Goal: Information Seeking & Learning: Learn about a topic

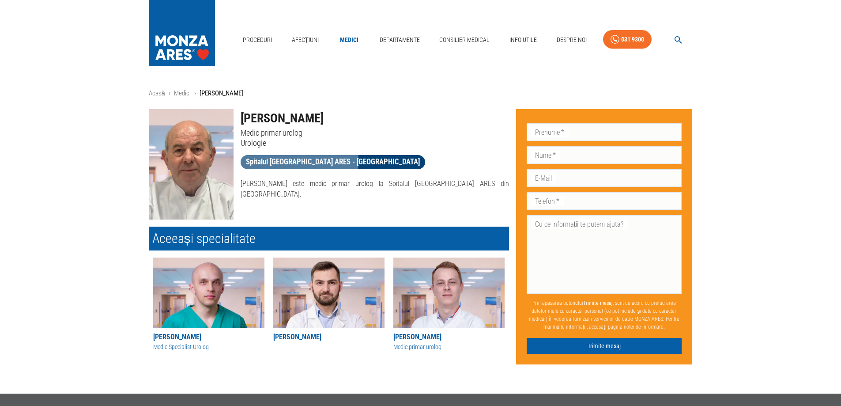
click at [281, 160] on span "Spitalul [GEOGRAPHIC_DATA] ARES - [GEOGRAPHIC_DATA]" at bounding box center [333, 161] width 185 height 11
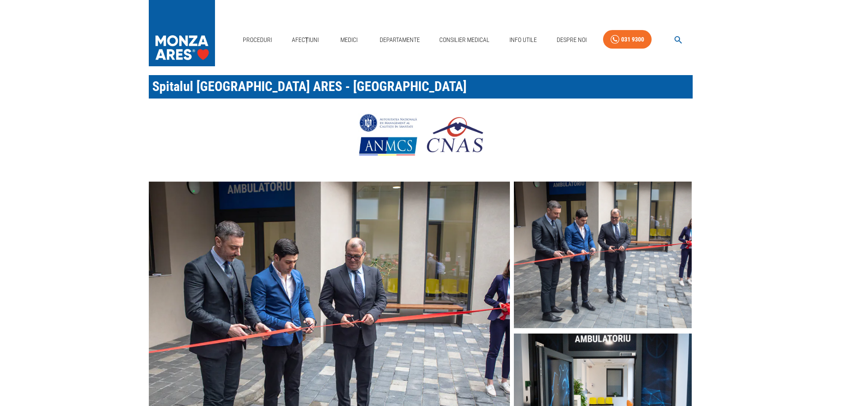
scroll to position [44, 0]
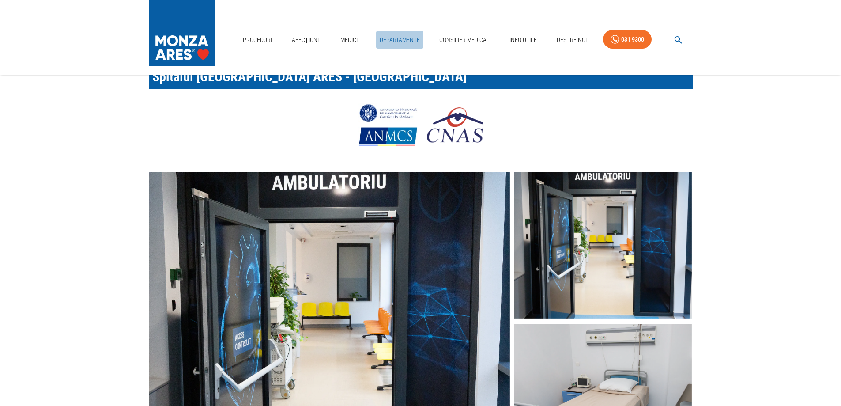
click at [398, 40] on link "Departamente" at bounding box center [399, 40] width 47 height 18
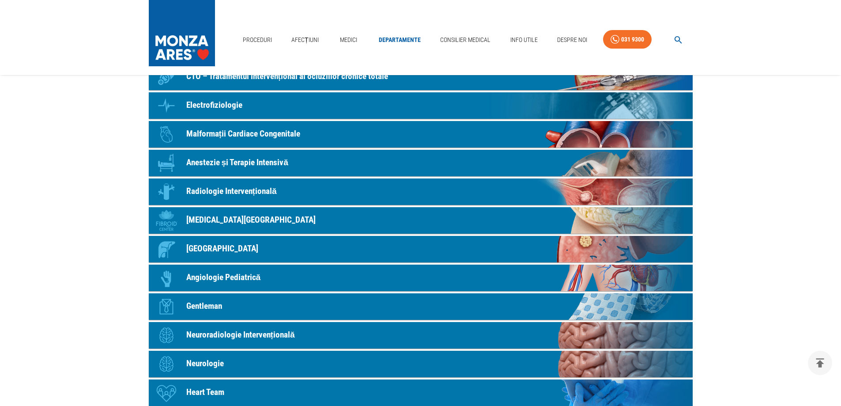
scroll to position [265, 0]
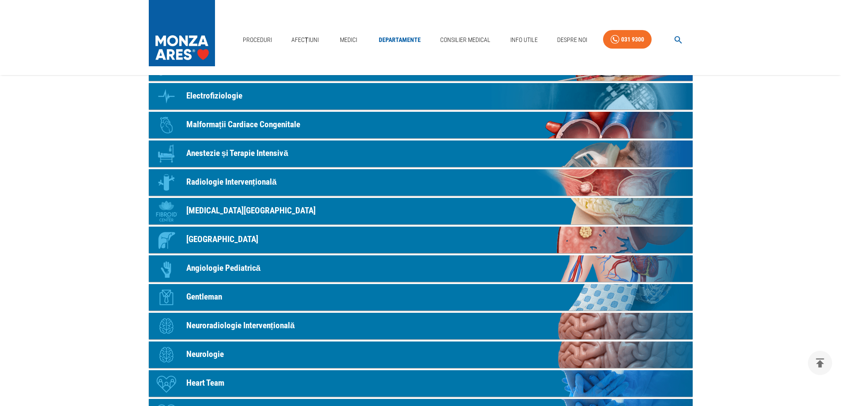
click at [210, 236] on p "[GEOGRAPHIC_DATA]" at bounding box center [222, 239] width 72 height 13
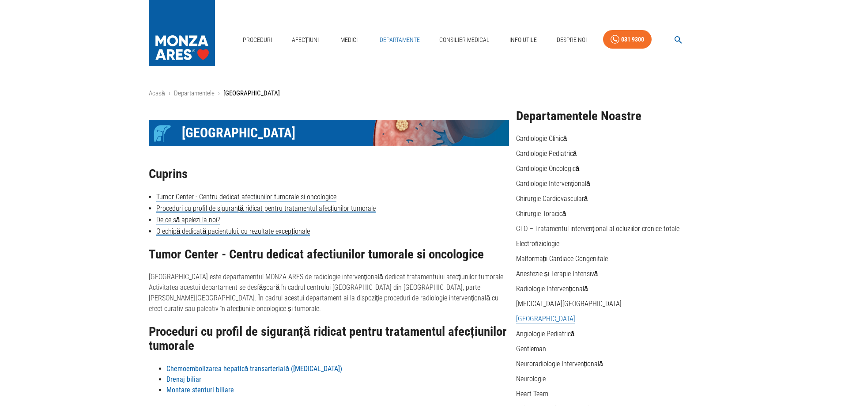
click at [419, 37] on link "Departamente" at bounding box center [399, 40] width 47 height 18
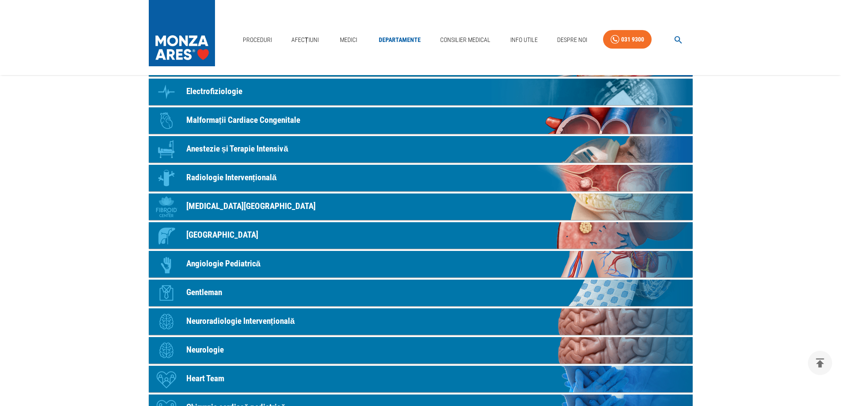
scroll to position [265, 0]
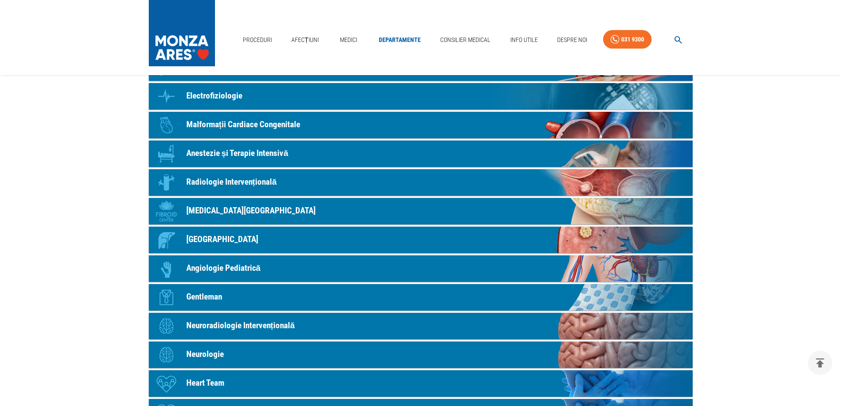
click at [239, 182] on p "Radiologie Intervențională" at bounding box center [231, 182] width 91 height 13
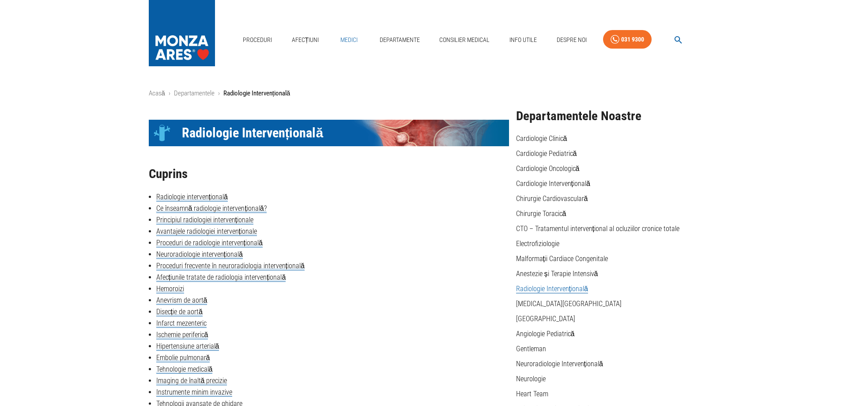
click at [350, 39] on link "Medici" at bounding box center [349, 40] width 28 height 18
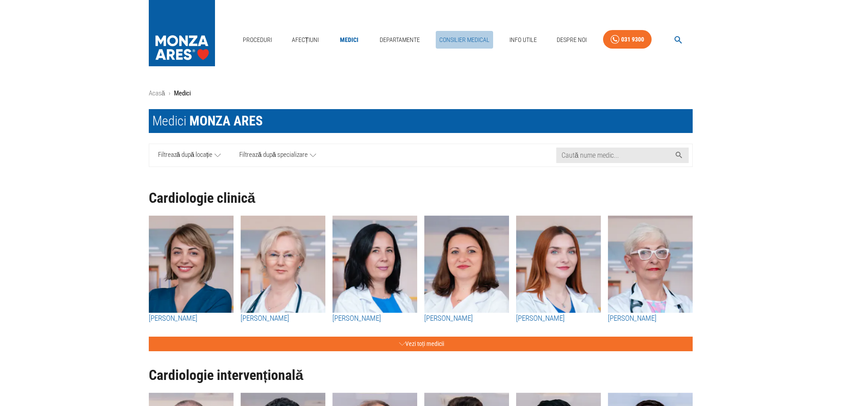
click at [446, 40] on link "Consilier Medical" at bounding box center [464, 40] width 57 height 18
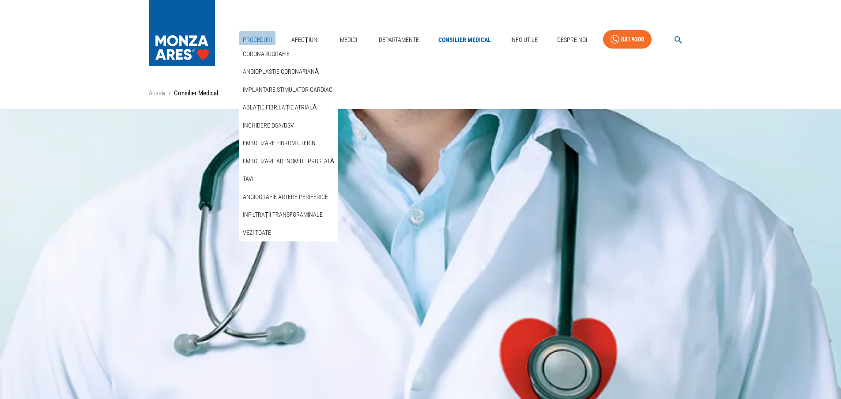
click at [266, 39] on link "Proceduri" at bounding box center [257, 40] width 36 height 18
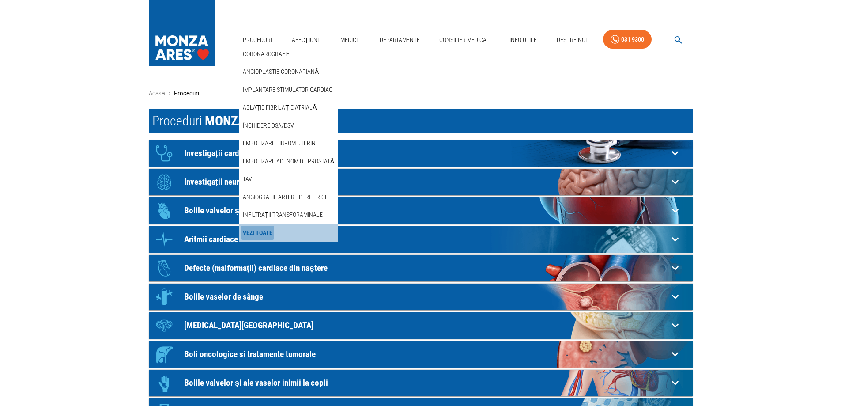
click at [263, 235] on link "Vezi Toate" at bounding box center [257, 233] width 33 height 15
click at [263, 233] on link "Vezi Toate" at bounding box center [257, 233] width 33 height 15
click at [260, 231] on link "Vezi Toate" at bounding box center [257, 233] width 33 height 15
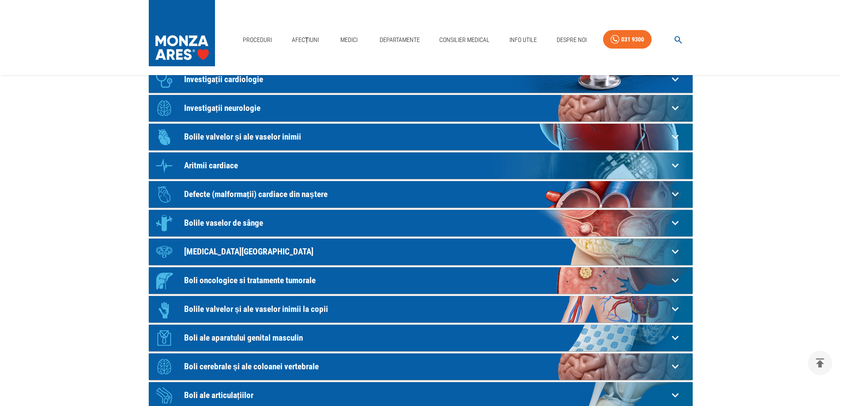
scroll to position [133, 0]
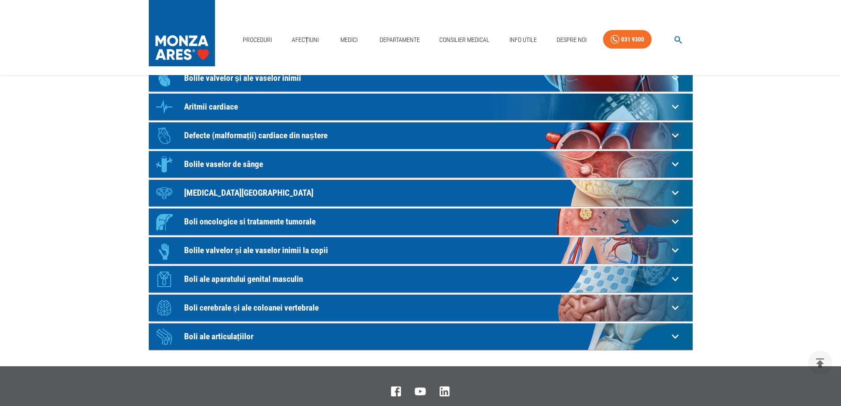
click at [265, 219] on p "Boli oncologice si tratamente tumorale" at bounding box center [426, 221] width 485 height 9
